Goal: Information Seeking & Learning: Learn about a topic

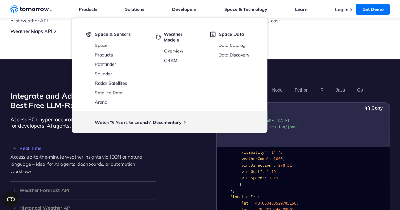
scroll to position [487, 0]
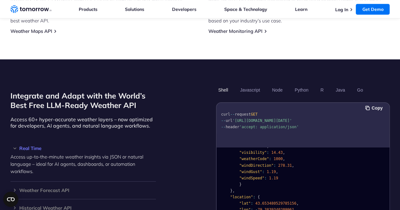
click at [191, 159] on div "Integrate and Adapt with the World’s Best Free LLM-Ready Weather API Access 60+…" at bounding box center [200, 164] width 380 height 159
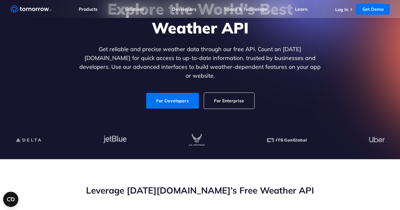
scroll to position [0, 0]
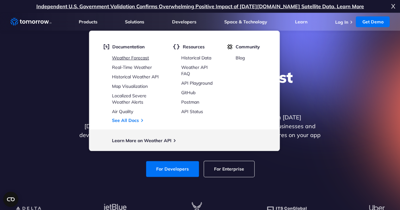
click at [129, 56] on link "Weather Forecast" at bounding box center [130, 58] width 37 height 6
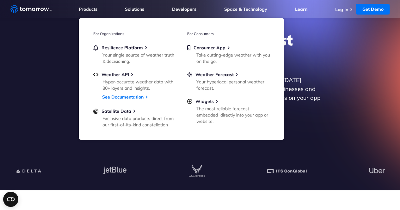
scroll to position [37, 0]
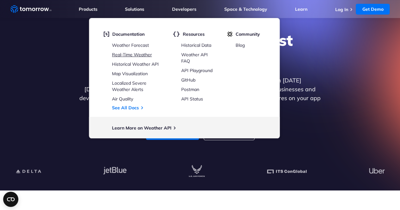
click at [136, 56] on link "Real-Time Weather" at bounding box center [132, 55] width 40 height 6
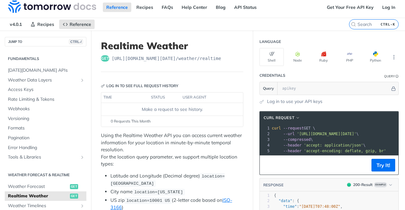
scroll to position [4, 0]
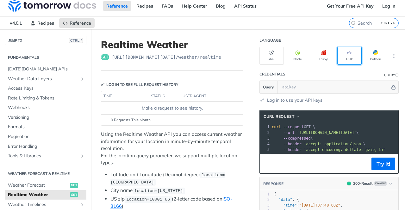
click at [347, 56] on button "PHP" at bounding box center [349, 56] width 24 height 18
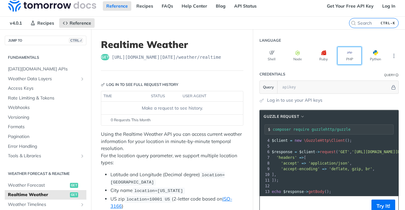
scroll to position [0, 0]
